Goal: Find specific fact

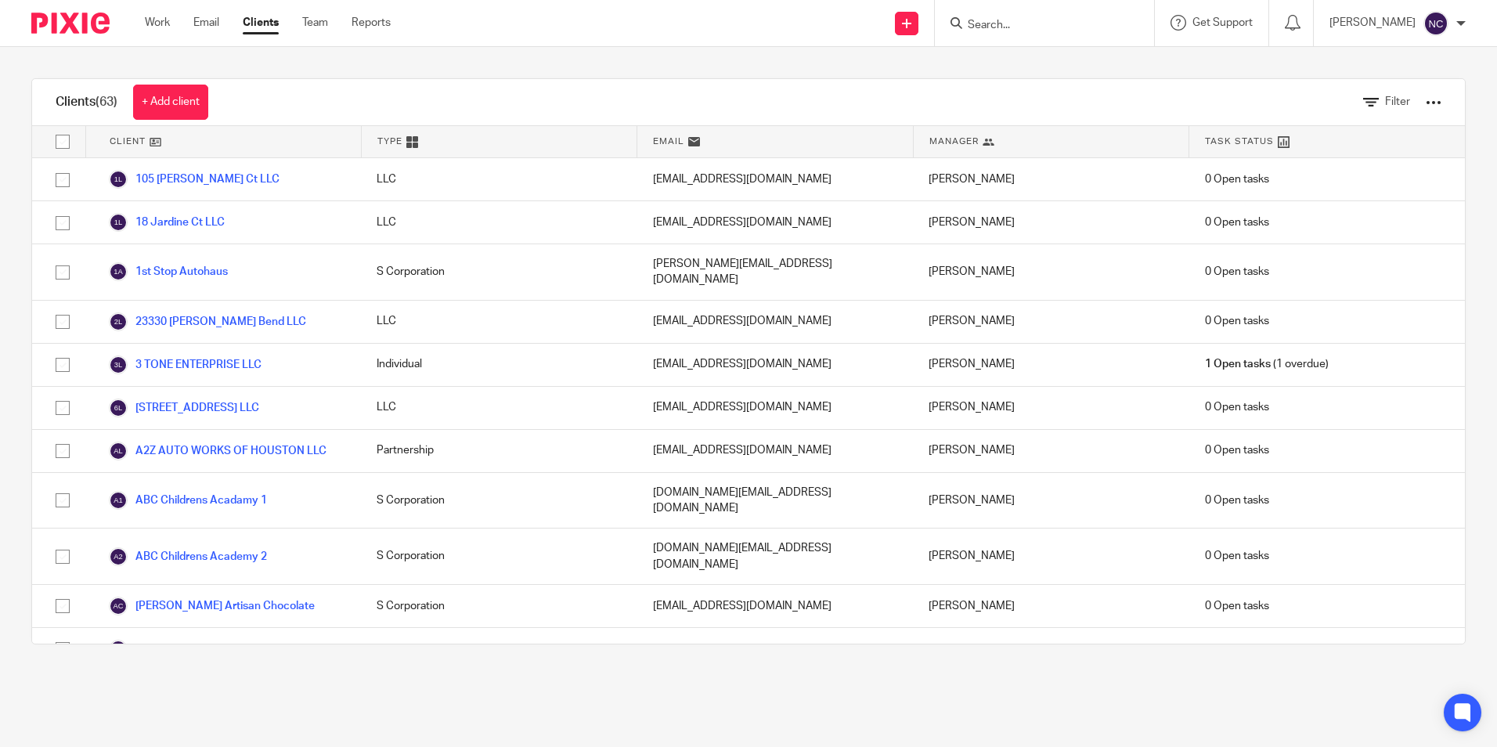
click at [1011, 25] on input "Search" at bounding box center [1036, 26] width 141 height 14
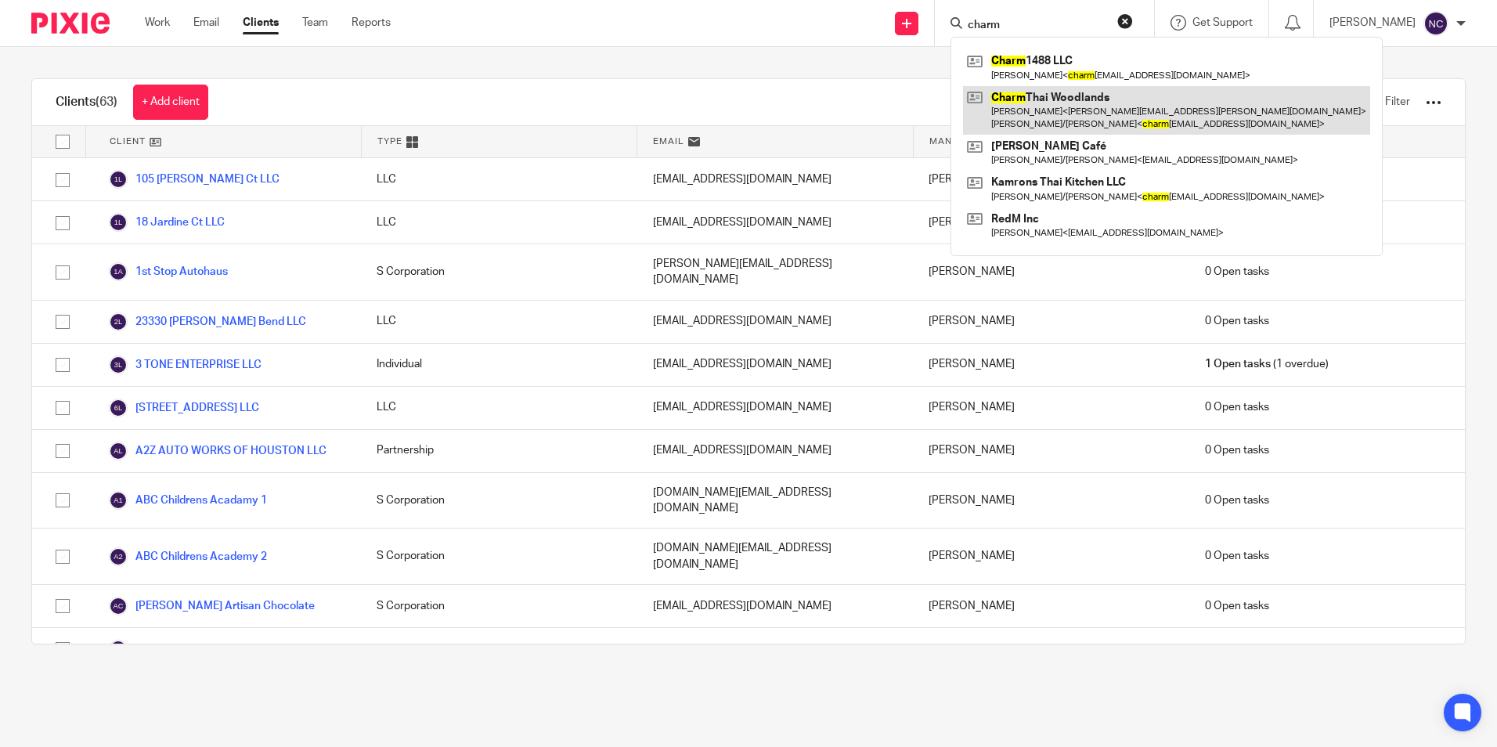
type input "charm"
click at [1084, 100] on link at bounding box center [1166, 110] width 407 height 49
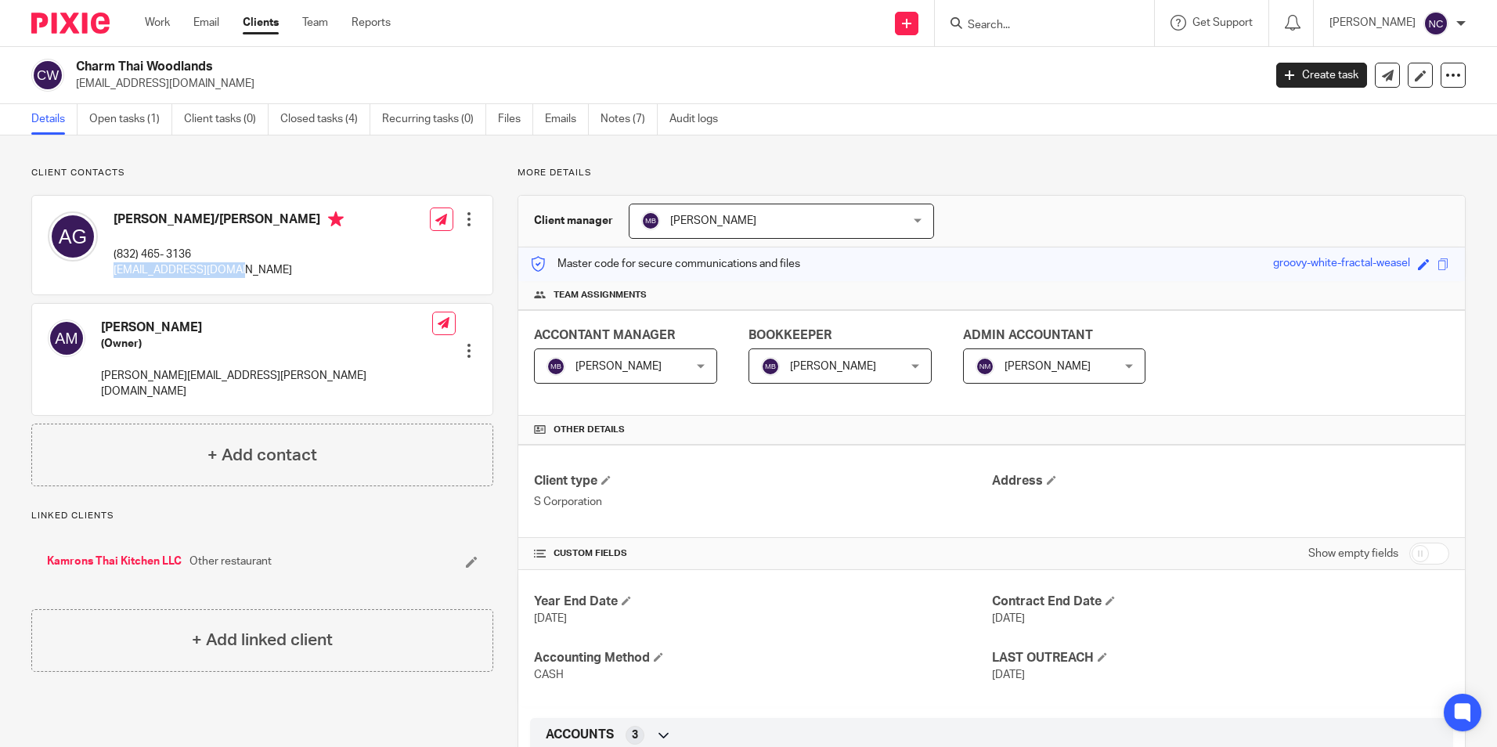
drag, startPoint x: 106, startPoint y: 269, endPoint x: 240, endPoint y: 265, distance: 133.9
click at [240, 265] on div "[PERSON_NAME]/[PERSON_NAME] (832) 465- 3136 [EMAIL_ADDRESS][DOMAIN_NAME]" at bounding box center [196, 245] width 296 height 83
copy p "[EMAIL_ADDRESS][DOMAIN_NAME]"
